Goal: Communication & Community: Answer question/provide support

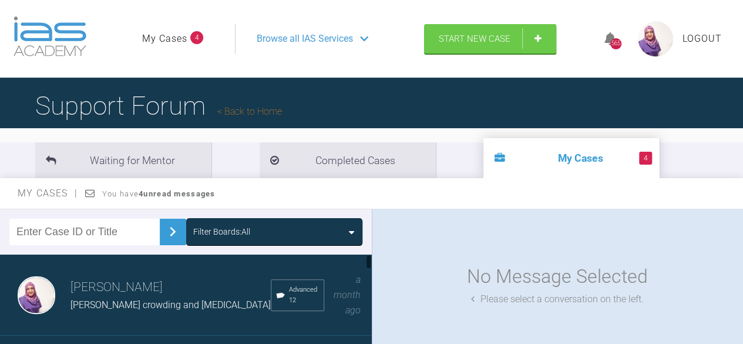
click at [94, 293] on h3 "[PERSON_NAME]" at bounding box center [170, 287] width 200 height 20
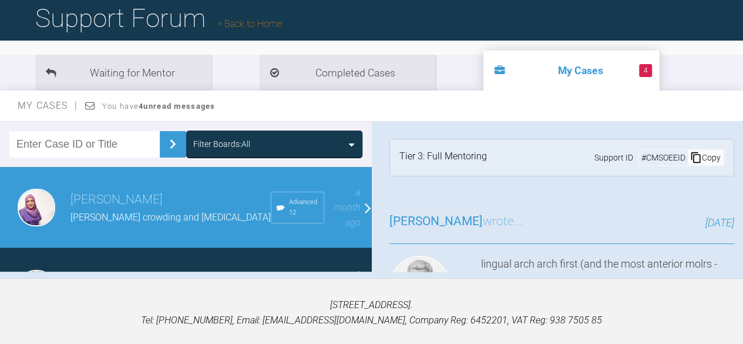
scroll to position [103, 0]
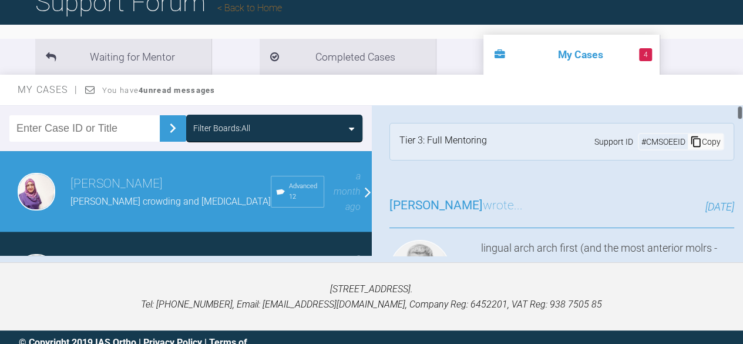
drag, startPoint x: 737, startPoint y: 110, endPoint x: 739, endPoint y: 119, distance: 9.7
click at [739, 119] on div at bounding box center [740, 180] width 6 height 150
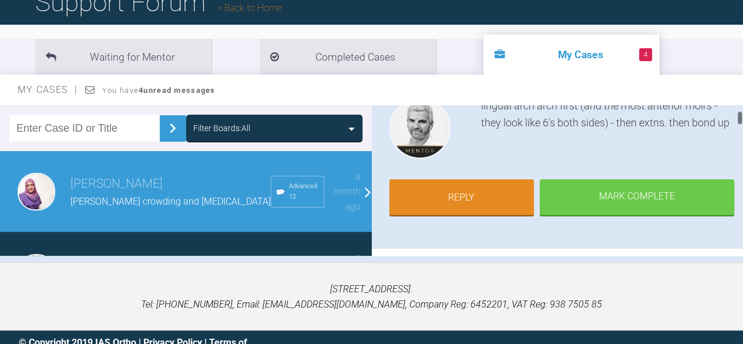
scroll to position [157, 0]
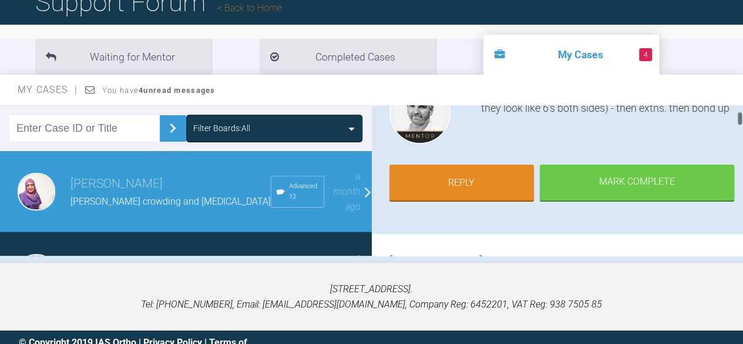
drag, startPoint x: 739, startPoint y: 112, endPoint x: 739, endPoint y: 119, distance: 7.0
click at [739, 119] on div at bounding box center [740, 118] width 4 height 15
click at [467, 180] on link "Reply" at bounding box center [461, 184] width 145 height 36
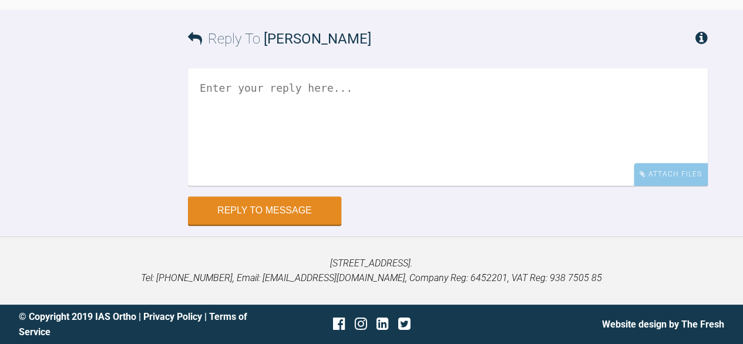
scroll to position [5202, 0]
click at [287, 205] on button "Reply to Message" at bounding box center [264, 211] width 153 height 28
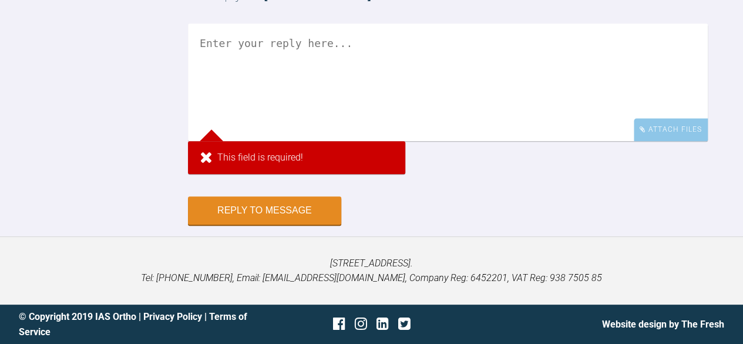
click at [284, 122] on textarea at bounding box center [448, 81] width 520 height 117
click at [363, 130] on textarea at bounding box center [448, 81] width 520 height 117
click at [677, 141] on div "Attach Files" at bounding box center [671, 129] width 74 height 23
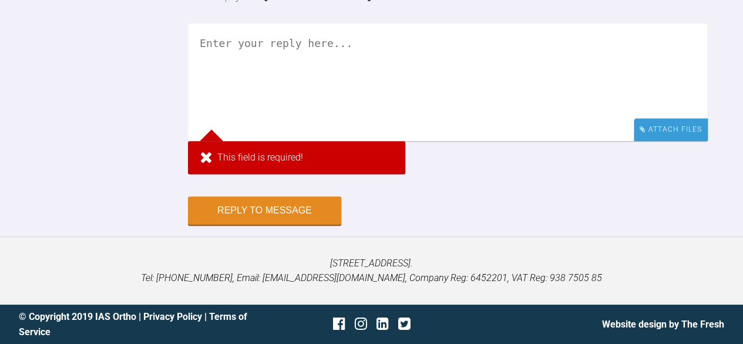
click at [677, 141] on div "Attach Files" at bounding box center [671, 129] width 74 height 23
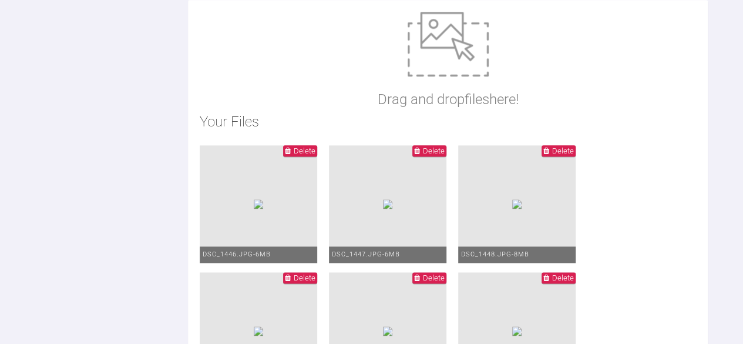
scroll to position [5135, 0]
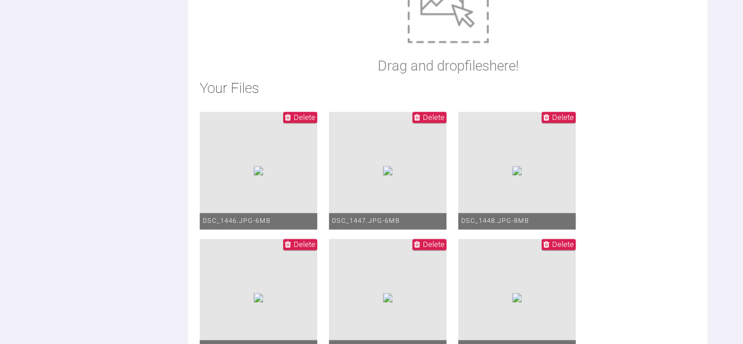
scroll to position [5147, 0]
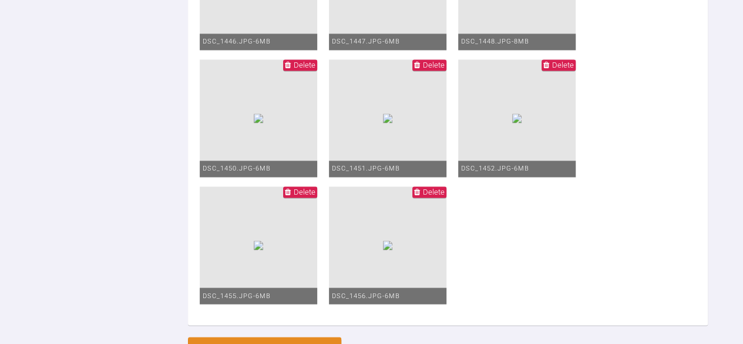
scroll to position [5349, 0]
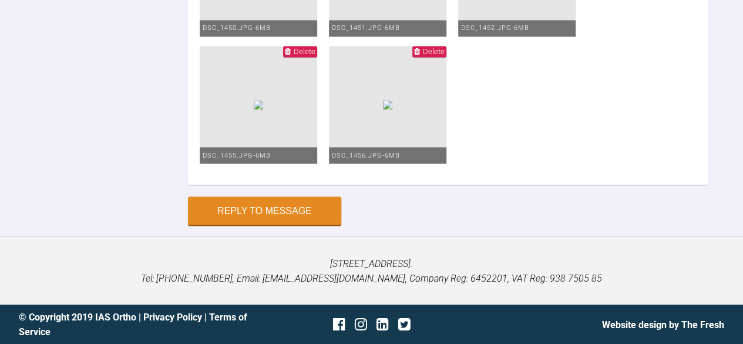
scroll to position [5878, 0]
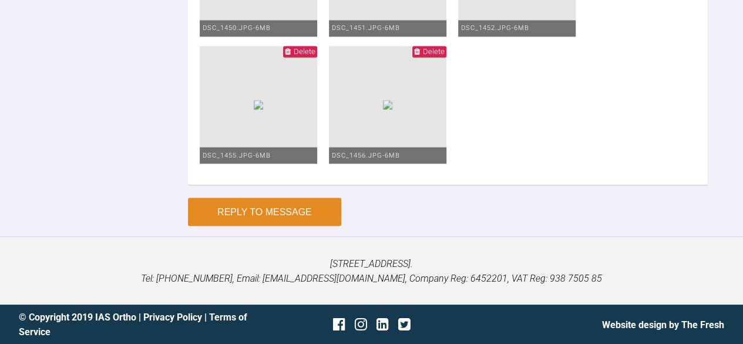
type textarea "hi pls find pictures of bond up I will be bonding 7s next visit I know you hate…"
click at [243, 217] on button "Reply to Message" at bounding box center [264, 211] width 153 height 28
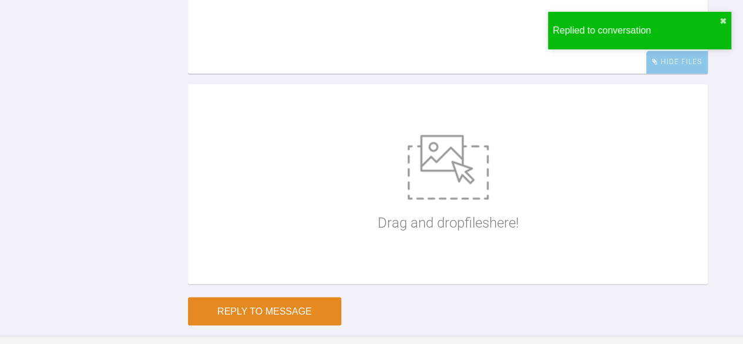
scroll to position [5375, 0]
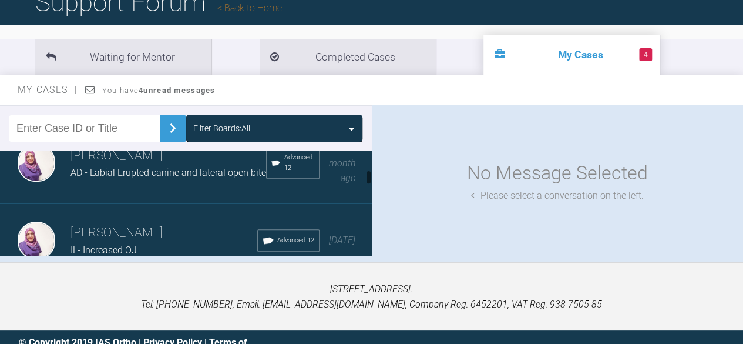
scroll to position [168, 0]
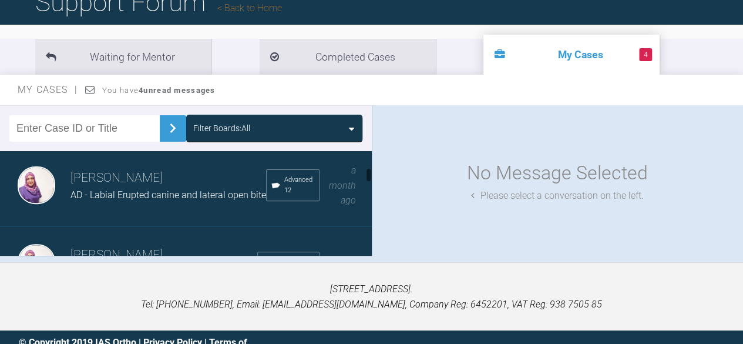
drag, startPoint x: 368, startPoint y: 164, endPoint x: 369, endPoint y: 181, distance: 17.1
click at [369, 181] on div at bounding box center [369, 174] width 4 height 15
click at [228, 187] on div "AD - Labial Erupted canine and lateral open bite" at bounding box center [168, 194] width 196 height 15
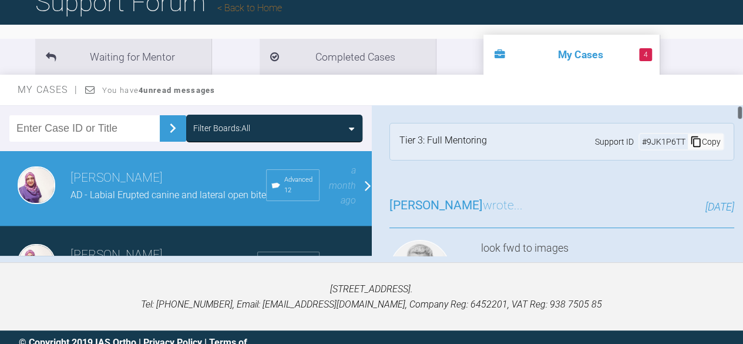
drag, startPoint x: 737, startPoint y: 109, endPoint x: 737, endPoint y: 115, distance: 5.9
click at [737, 115] on div at bounding box center [740, 180] width 6 height 150
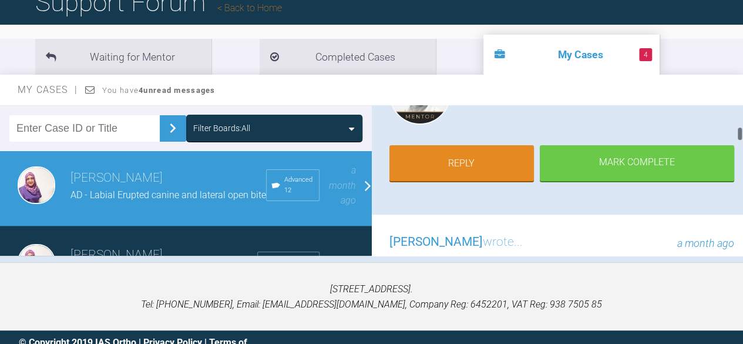
scroll to position [0, 0]
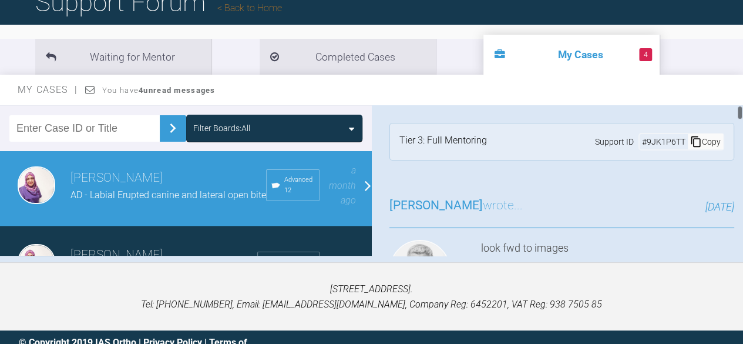
drag, startPoint x: 741, startPoint y: 111, endPoint x: 741, endPoint y: 99, distance: 12.3
click at [741, 99] on div "My Cases You have 4 unread messages Filter Boards: All Sadia Bokhari JJ Severe …" at bounding box center [371, 168] width 743 height 187
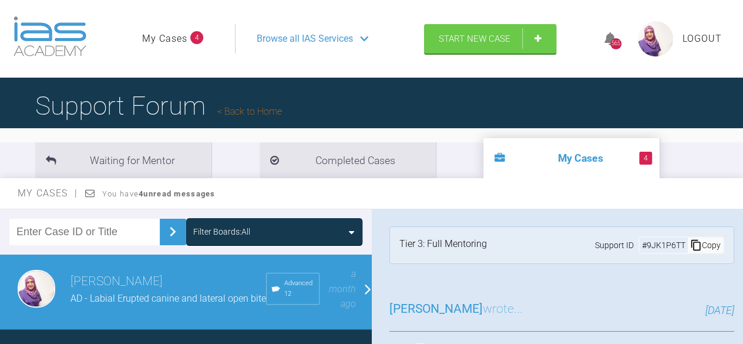
click at [324, 197] on div "My Cases You have 4 unread messages" at bounding box center [371, 193] width 743 height 31
